Goal: Navigation & Orientation: Find specific page/section

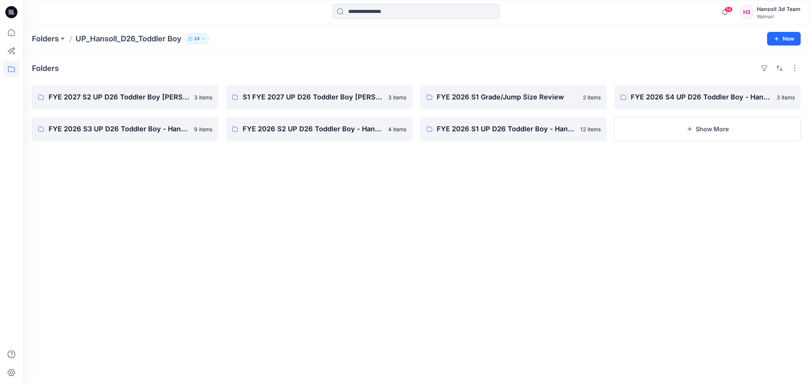
click at [790, 11] on div "Hansoll 3d Team" at bounding box center [779, 9] width 44 height 9
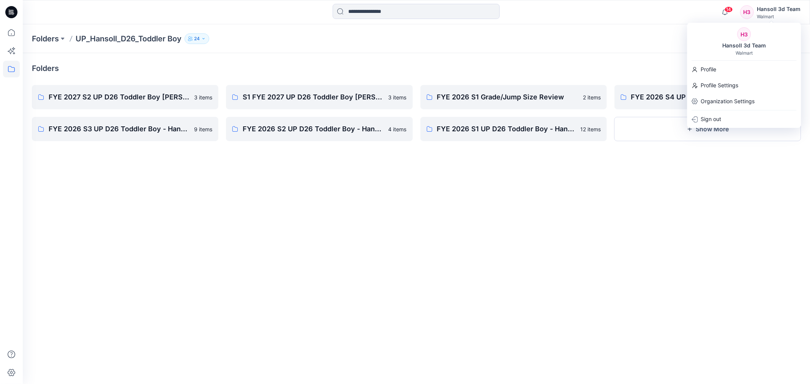
click at [585, 50] on div "Folders UP_Hansoll_D26_Toddler Boy [DEMOGRAPHIC_DATA] New" at bounding box center [416, 38] width 787 height 29
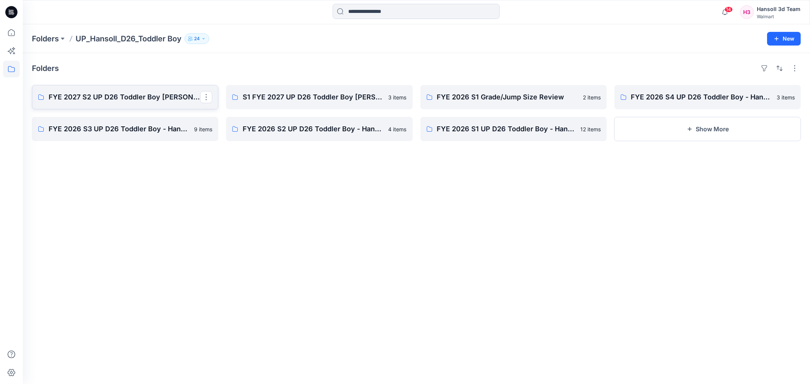
click at [157, 103] on link "FYE 2027 S2 UP D26 Toddler Boy [PERSON_NAME]" at bounding box center [125, 97] width 186 height 24
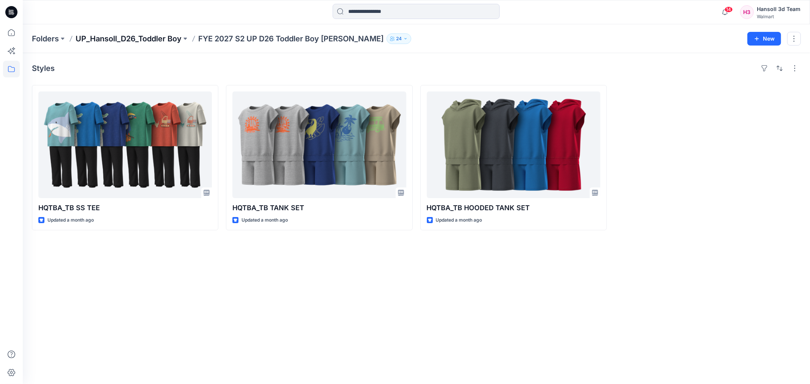
click at [167, 42] on p "UP_Hansoll_D26_Toddler Boy" at bounding box center [129, 38] width 106 height 11
